Goal: Transaction & Acquisition: Purchase product/service

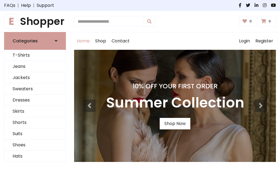
click at [140, 90] on h4 "10% Off Your First Order" at bounding box center [175, 86] width 138 height 8
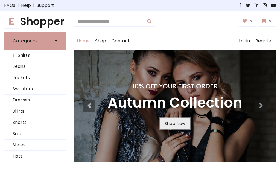
click at [175, 123] on link "Shop Now" at bounding box center [175, 123] width 31 height 11
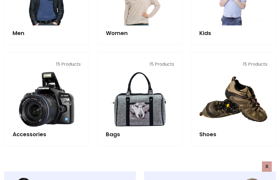
scroll to position [545, 0]
